Goal: Task Accomplishment & Management: Use online tool/utility

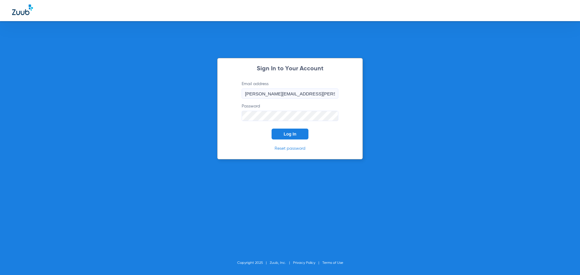
click at [297, 135] on button "Log In" at bounding box center [290, 134] width 37 height 11
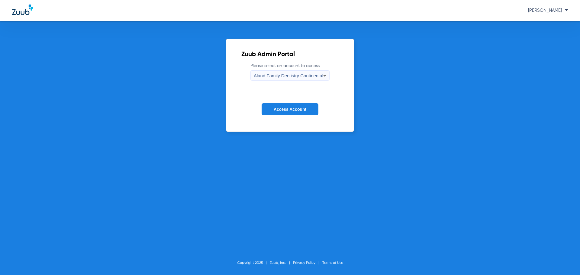
click at [284, 84] on form "Please select an account to access Aland Family Dentistry Continental Access Ac…" at bounding box center [289, 93] width 97 height 61
click at [287, 73] on span "Aland Family Dentistry Continental" at bounding box center [288, 75] width 69 height 5
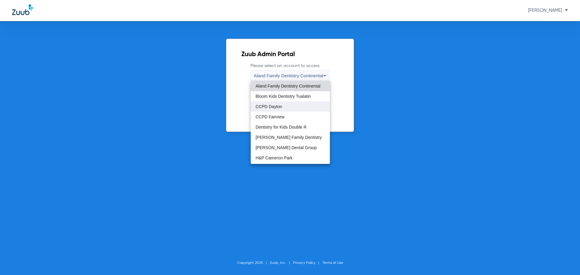
click at [273, 108] on span "CCPD Dayton" at bounding box center [268, 106] width 27 height 4
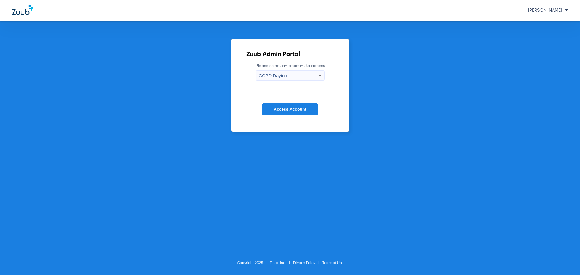
click at [282, 109] on span "Access Account" at bounding box center [290, 109] width 33 height 5
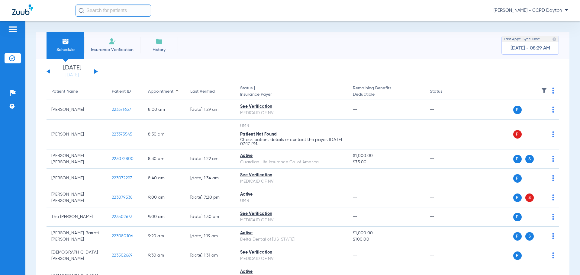
click at [541, 88] on img at bounding box center [544, 91] width 6 height 6
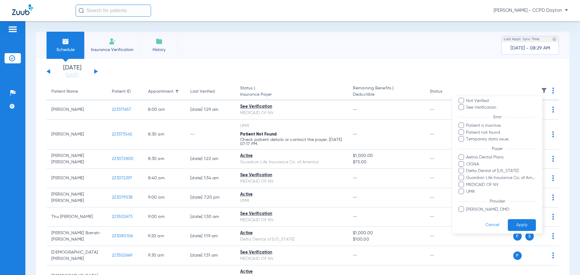
scroll to position [42, 0]
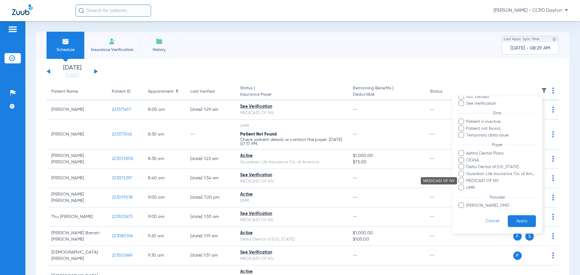
click at [472, 181] on span "MEDICAID OF NV" at bounding box center [501, 181] width 70 height 6
click at [467, 185] on input "MEDICAID OF NV" at bounding box center [467, 185] width 0 height 0
click at [518, 219] on button "Apply" at bounding box center [522, 221] width 28 height 12
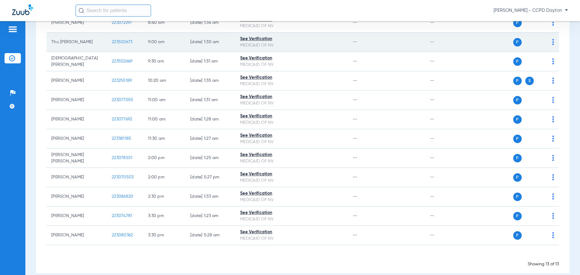
scroll to position [115, 0]
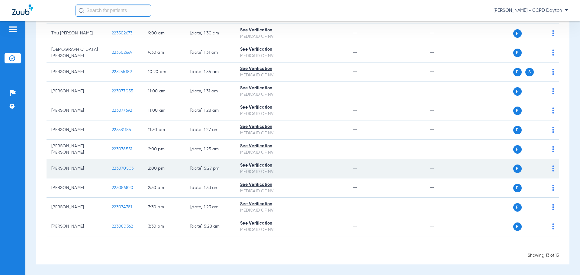
click at [552, 168] on img at bounding box center [553, 169] width 2 height 6
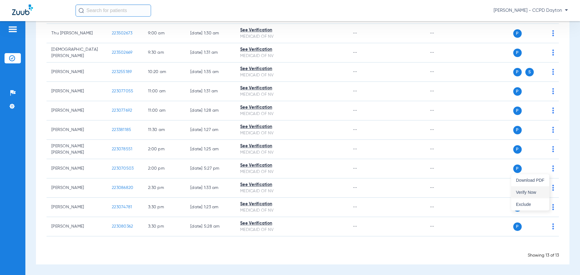
click at [530, 193] on span "Verify Now" at bounding box center [530, 192] width 28 height 4
